Goal: Book appointment/travel/reservation

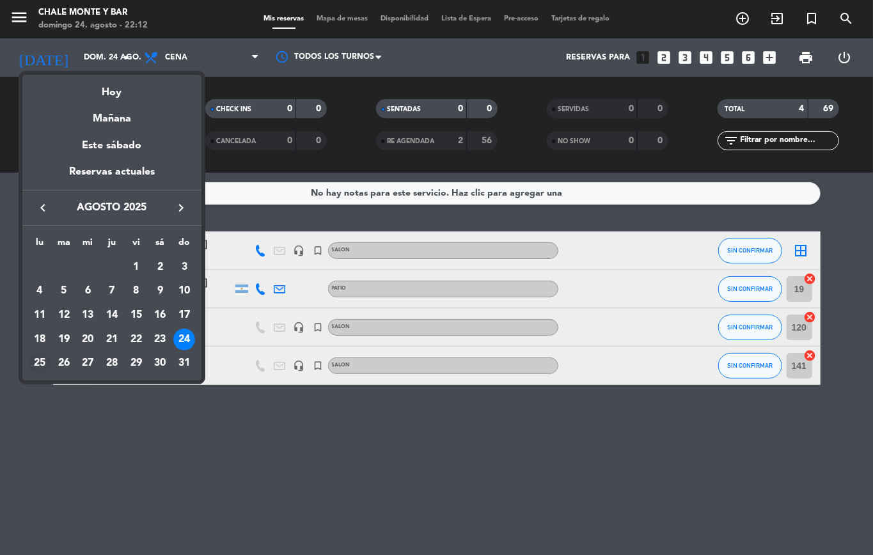
click at [37, 366] on div "25" at bounding box center [40, 363] width 22 height 22
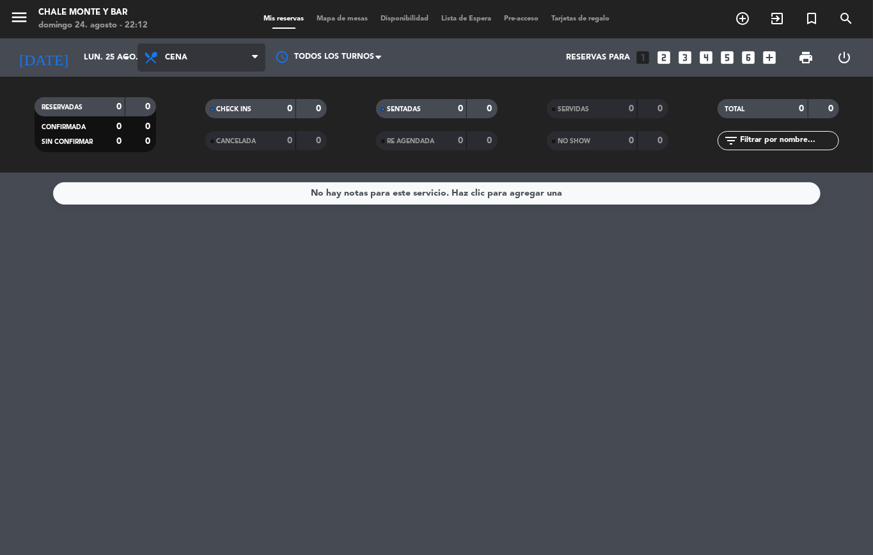
click at [174, 57] on span "Cena" at bounding box center [176, 57] width 22 height 9
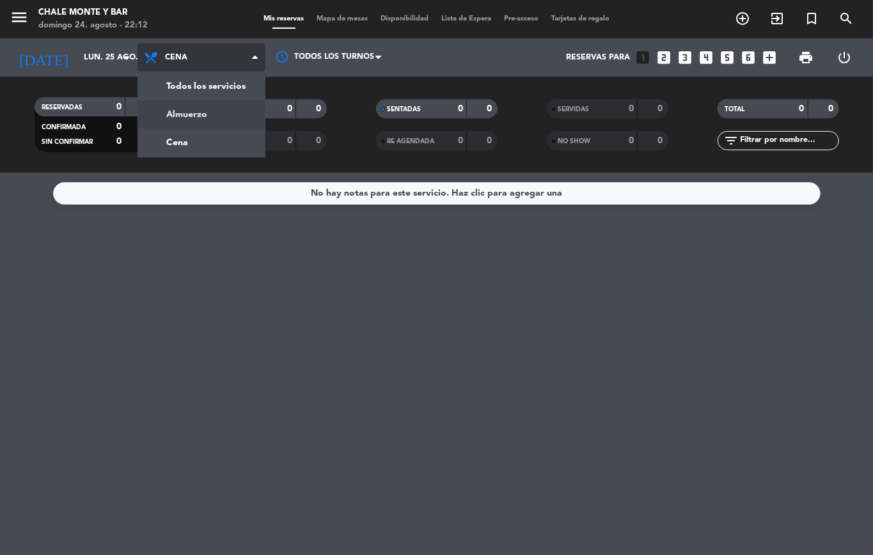
click at [171, 115] on div "menu Chale Monte y Bar [DATE] 24. agosto - 22:12 Mis reservas Mapa de mesas Dis…" at bounding box center [436, 86] width 873 height 173
click at [170, 116] on filter-checkbox "RESERVADAS 0 0 CONFIRMADA 0 0 SIN CONFIRMAR 0 0" at bounding box center [95, 124] width 171 height 55
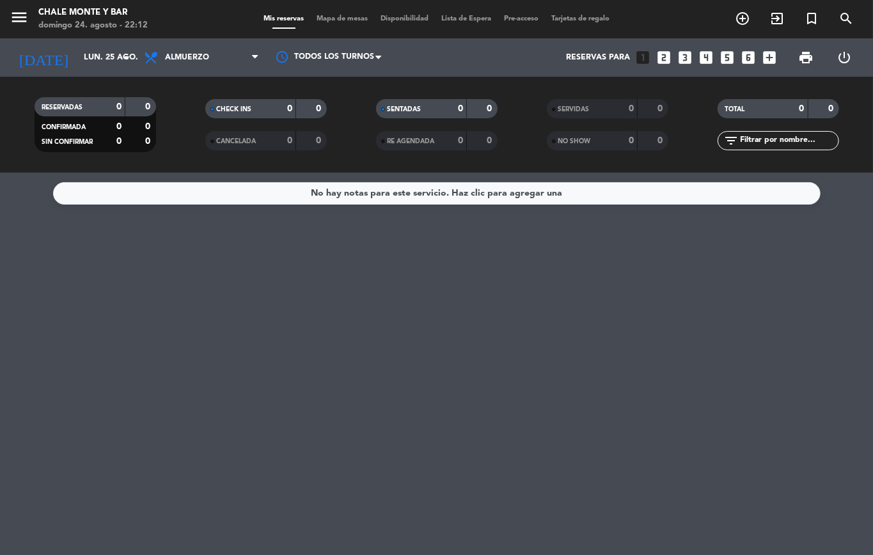
click at [85, 72] on div "[DATE] [DATE] arrow_drop_down" at bounding box center [74, 57] width 128 height 38
click at [98, 52] on input "lun. 25 ago." at bounding box center [131, 58] width 108 height 22
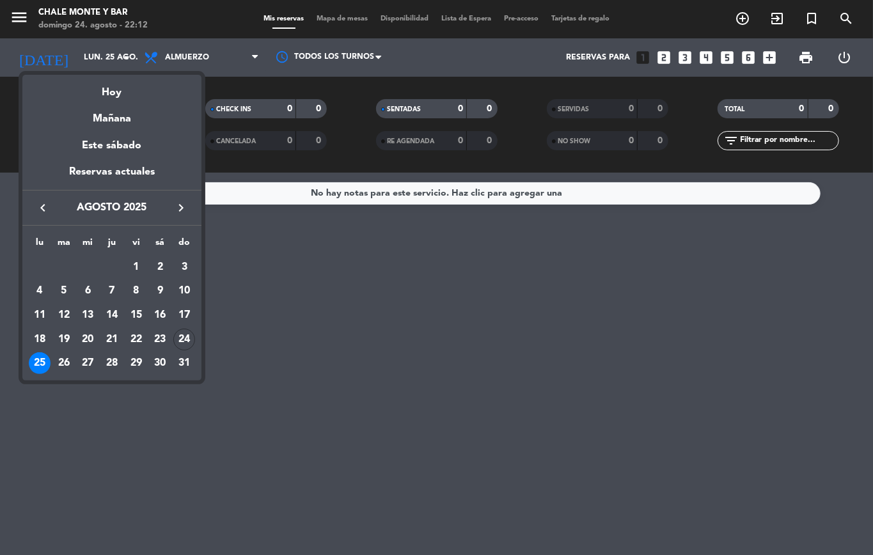
click at [52, 359] on td "26" at bounding box center [64, 363] width 24 height 24
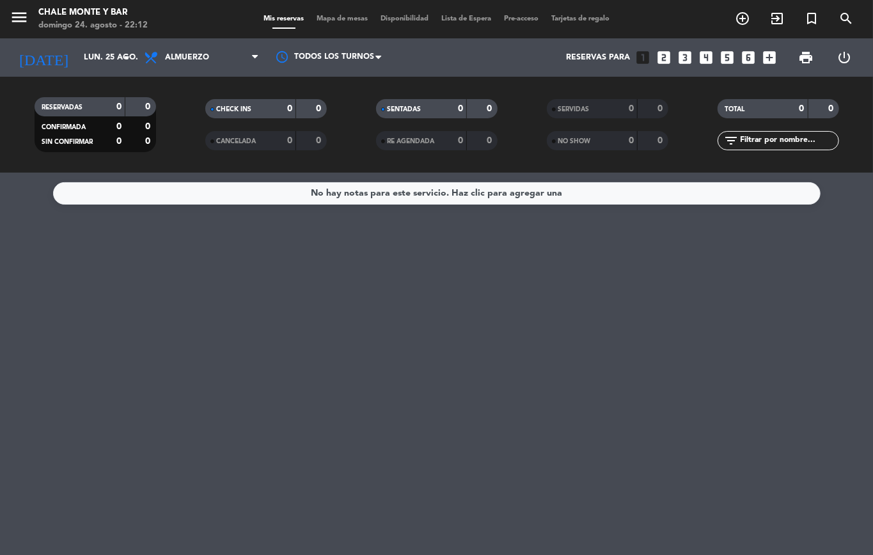
type input "[DATE]"
click at [183, 47] on span "Almuerzo" at bounding box center [201, 57] width 128 height 28
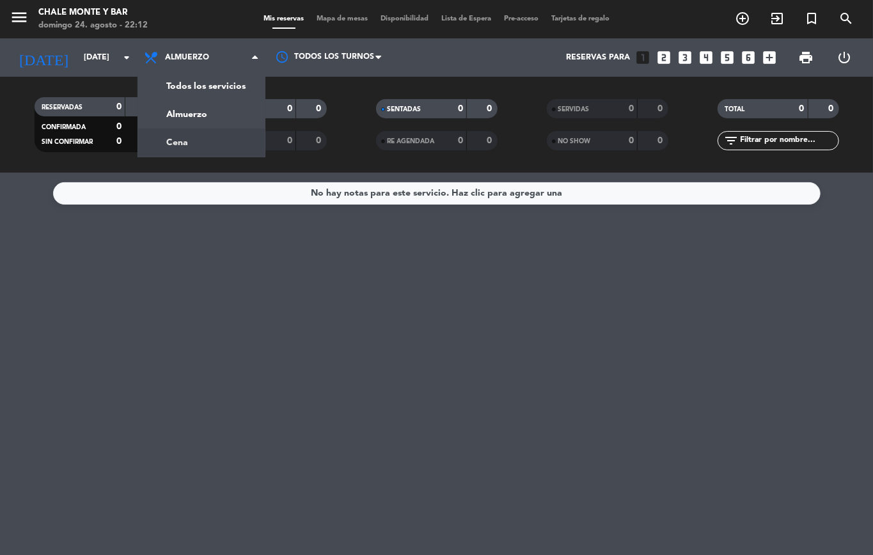
click at [168, 137] on div "menu Chale Monte y Bar [DATE] 24. agosto - 22:12 Mis reservas Mapa de mesas Dis…" at bounding box center [436, 86] width 873 height 173
